Goal: Transaction & Acquisition: Subscribe to service/newsletter

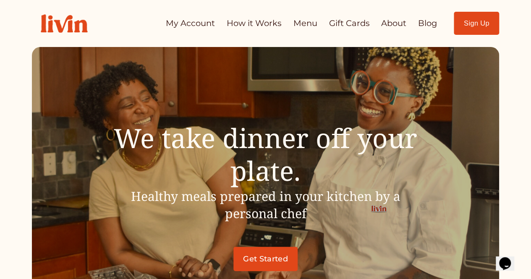
click at [258, 20] on link "How it Works" at bounding box center [254, 23] width 55 height 16
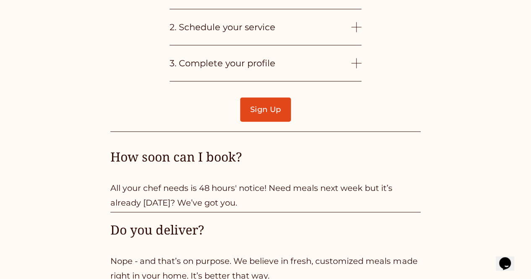
scroll to position [2016, 0]
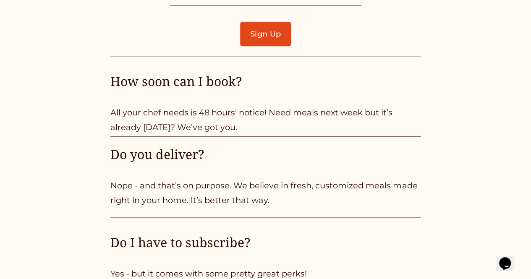
click at [262, 25] on link "Sign Up" at bounding box center [265, 34] width 50 height 24
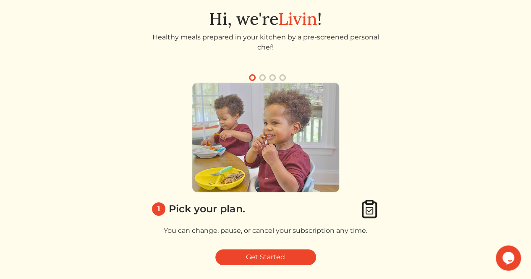
scroll to position [67, 0]
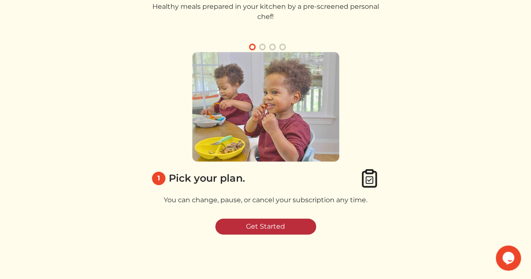
click at [262, 223] on link "Get Started" at bounding box center [265, 227] width 101 height 16
